Goal: Task Accomplishment & Management: Manage account settings

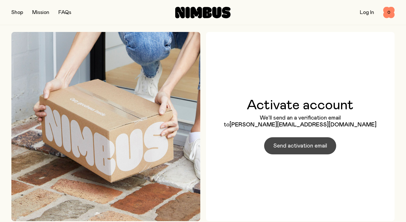
click at [299, 150] on span "Send activation email" at bounding box center [300, 146] width 54 height 8
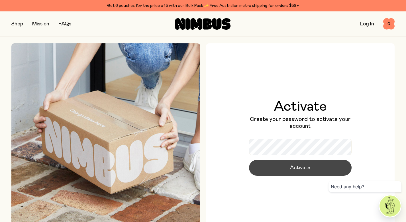
click at [298, 166] on span "Activate" at bounding box center [300, 168] width 20 height 8
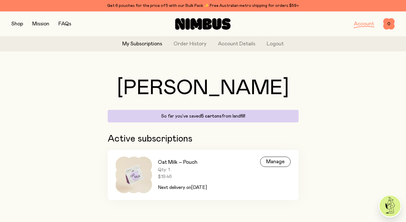
scroll to position [2, 0]
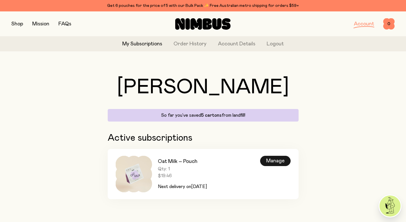
click at [276, 161] on div "Manage" at bounding box center [275, 161] width 30 height 10
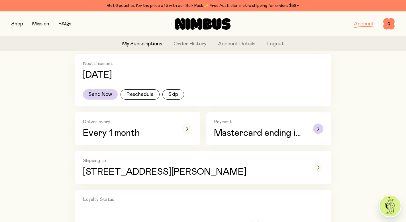
scroll to position [95, 0]
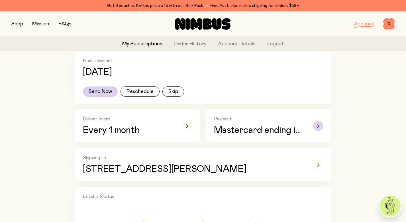
click at [321, 127] on div "button" at bounding box center [318, 126] width 10 height 10
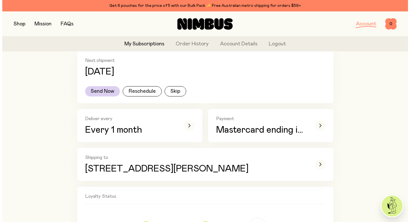
scroll to position [0, 0]
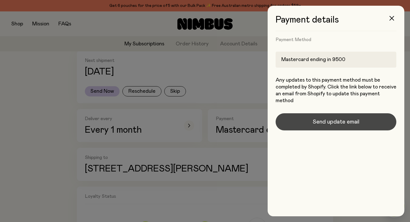
click at [336, 122] on span "Send update email" at bounding box center [336, 122] width 47 height 8
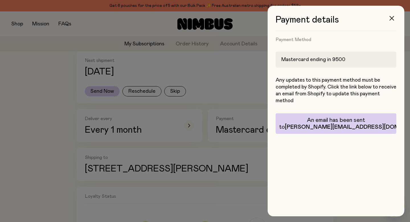
click at [393, 17] on icon "button" at bounding box center [392, 18] width 5 height 5
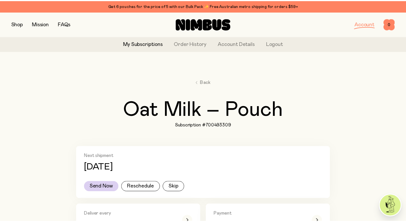
scroll to position [95, 0]
